Goal: Find specific fact: Find specific fact

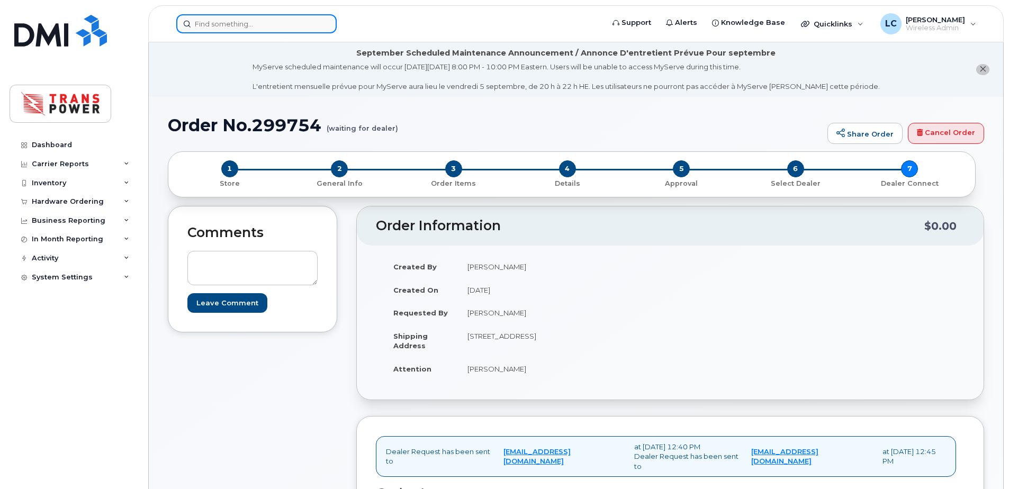
click at [233, 22] on input at bounding box center [256, 23] width 160 height 19
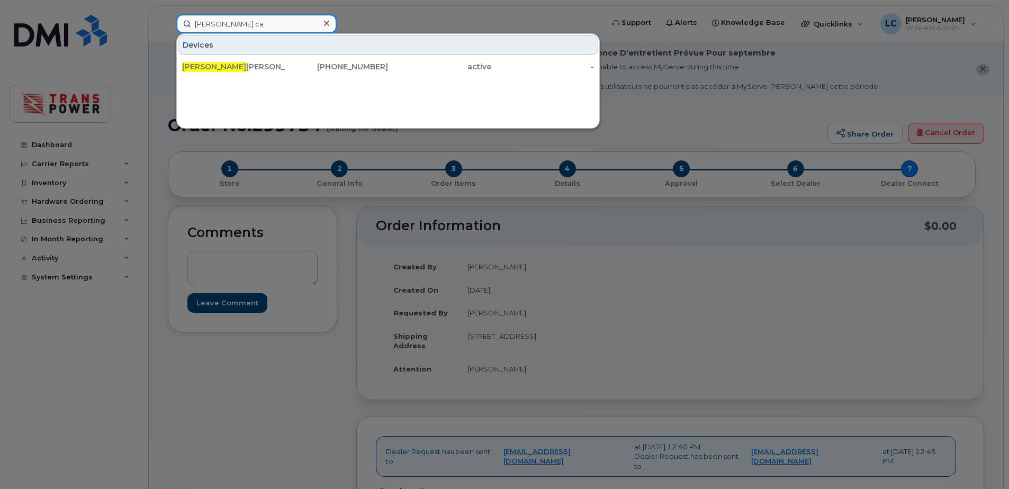
type input "leo ca"
click at [236, 56] on div "Leo Ca ucci 416-770-1583 active -" at bounding box center [388, 66] width 422 height 21
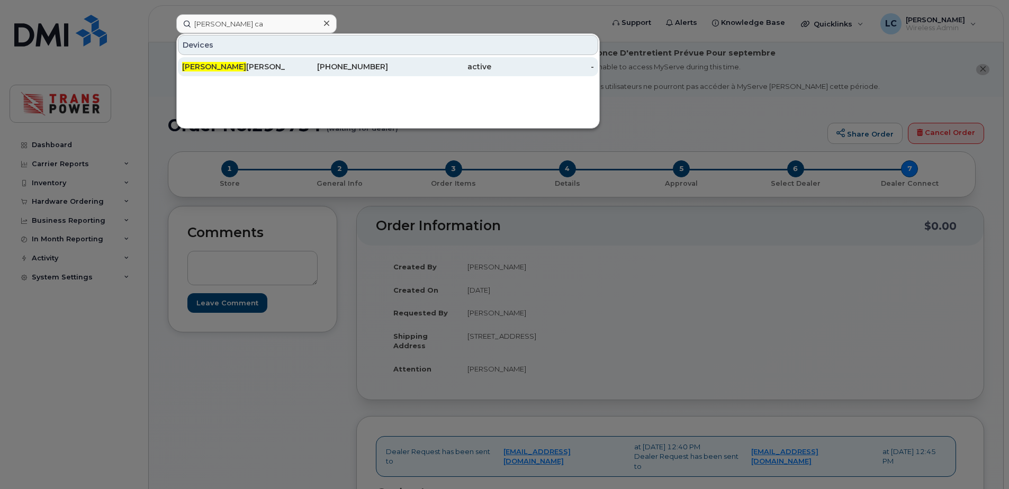
click at [235, 62] on div "Leo Ca ucci" at bounding box center [233, 66] width 103 height 11
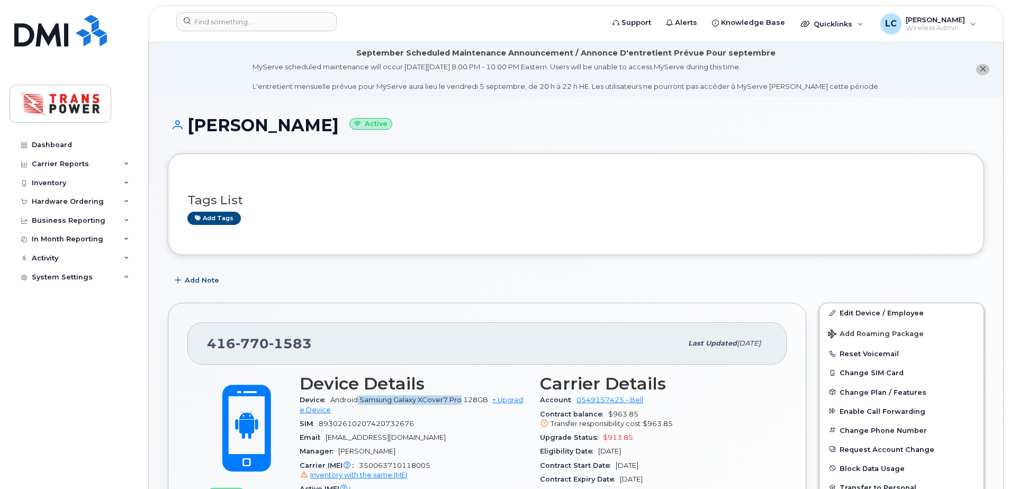
drag, startPoint x: 358, startPoint y: 399, endPoint x: 460, endPoint y: 399, distance: 102.2
click at [460, 399] on span "Android Samsung Galaxy XCover7 Pro 128GB" at bounding box center [409, 400] width 158 height 8
copy span "Samsung Galaxy XCover7 Pro"
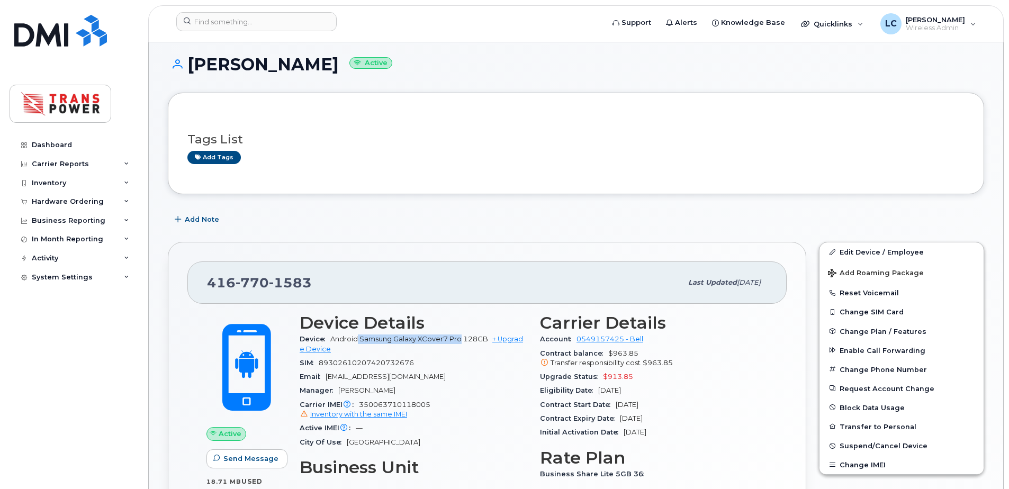
scroll to position [141, 0]
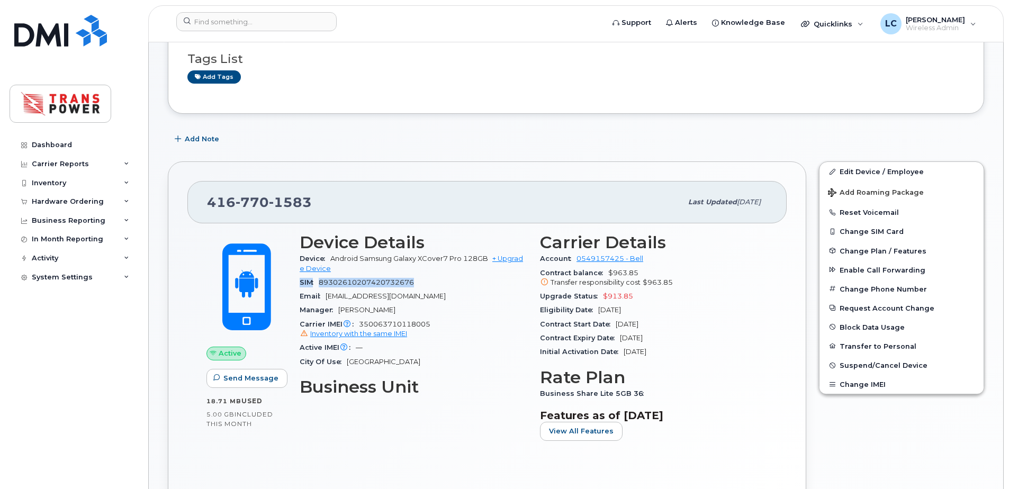
drag, startPoint x: 298, startPoint y: 285, endPoint x: 439, endPoint y: 287, distance: 141.4
click at [439, 287] on div "Device Details Device Android Samsung Galaxy XCover7 Pro 128GB + Upgrade Device…" at bounding box center [413, 341] width 240 height 229
copy div "SIM [TECHNICAL_ID]"
click at [256, 210] on span "770" at bounding box center [252, 202] width 33 height 16
click at [256, 209] on span "770" at bounding box center [252, 202] width 33 height 16
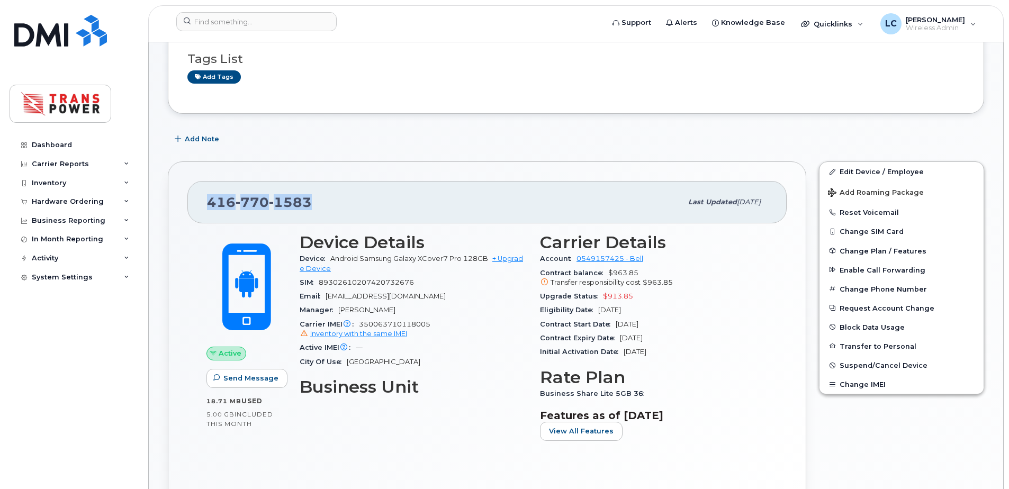
copy span "[PHONE_NUMBER]"
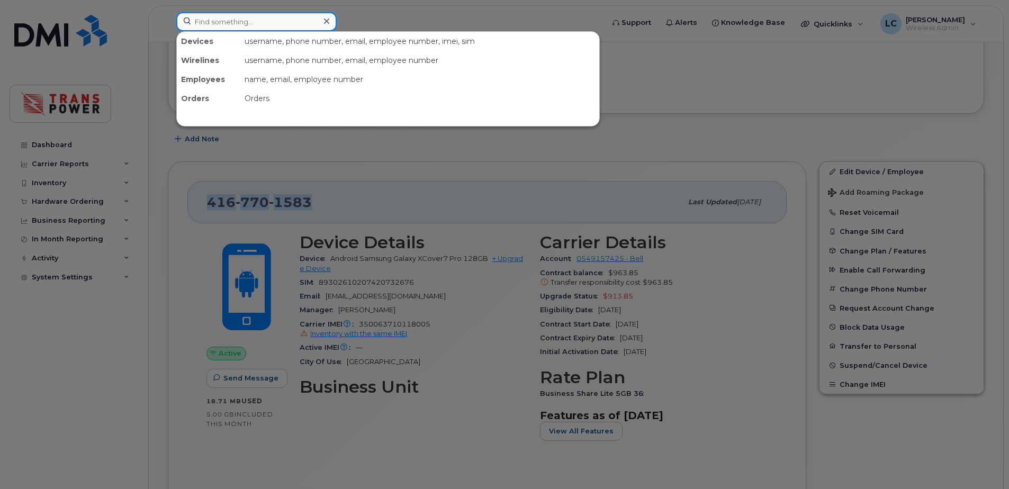
click at [303, 17] on input at bounding box center [256, 21] width 160 height 19
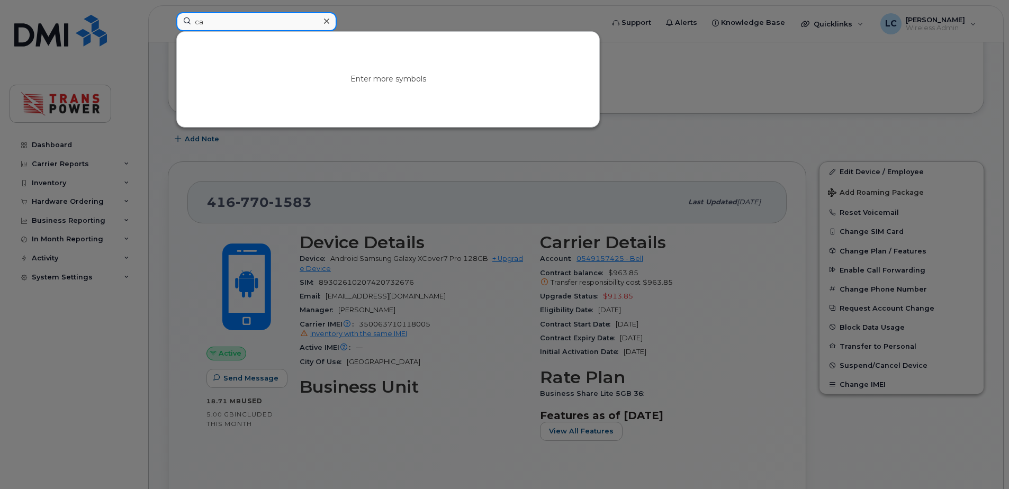
type input "ca"
